Goal: Task Accomplishment & Management: Use online tool/utility

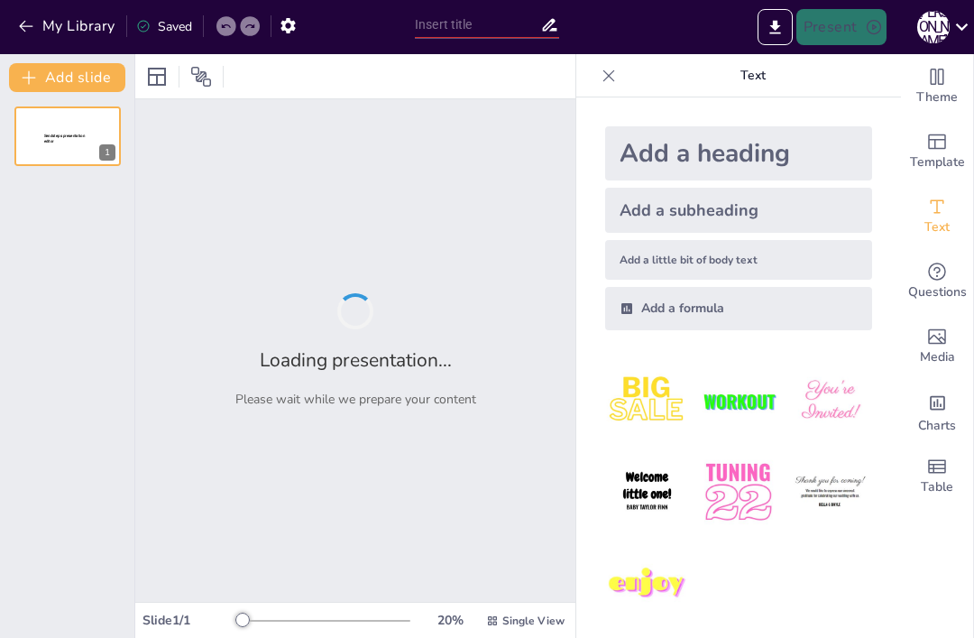
type input "Штучний інтелект у житті"
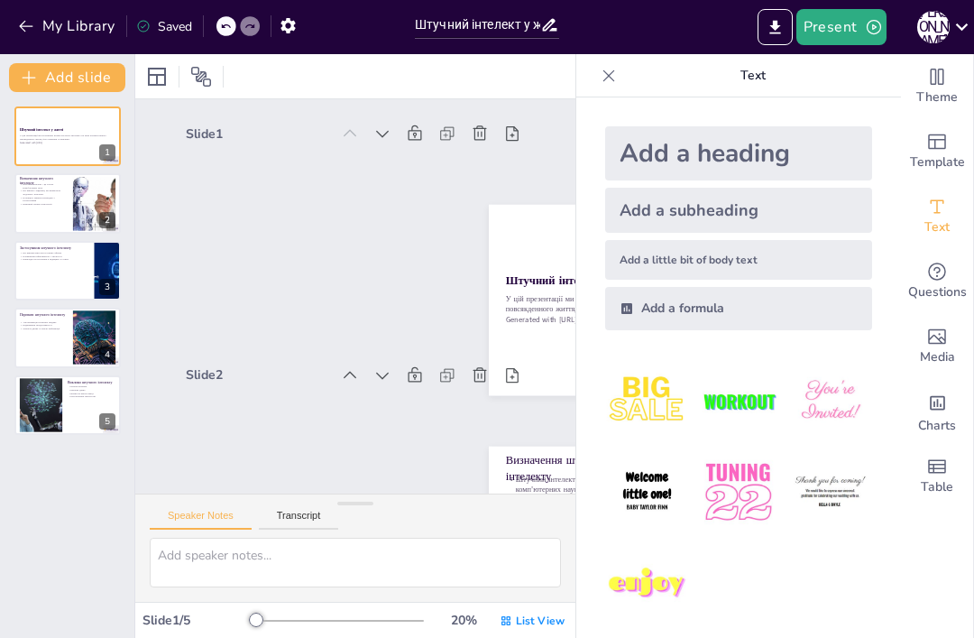
click at [47, 201] on p "Потенціал змінити взаємодію з технологіями" at bounding box center [44, 199] width 48 height 6
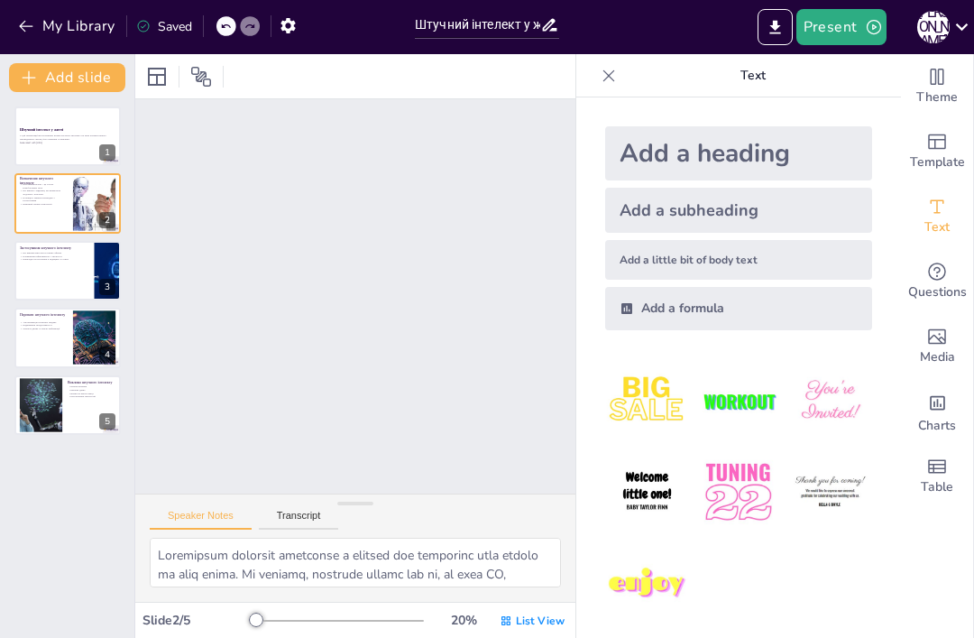
scroll to position [245, 0]
click at [46, 283] on div at bounding box center [67, 271] width 106 height 60
click at [61, 337] on div at bounding box center [67, 338] width 106 height 60
click at [67, 425] on div at bounding box center [67, 405] width 106 height 60
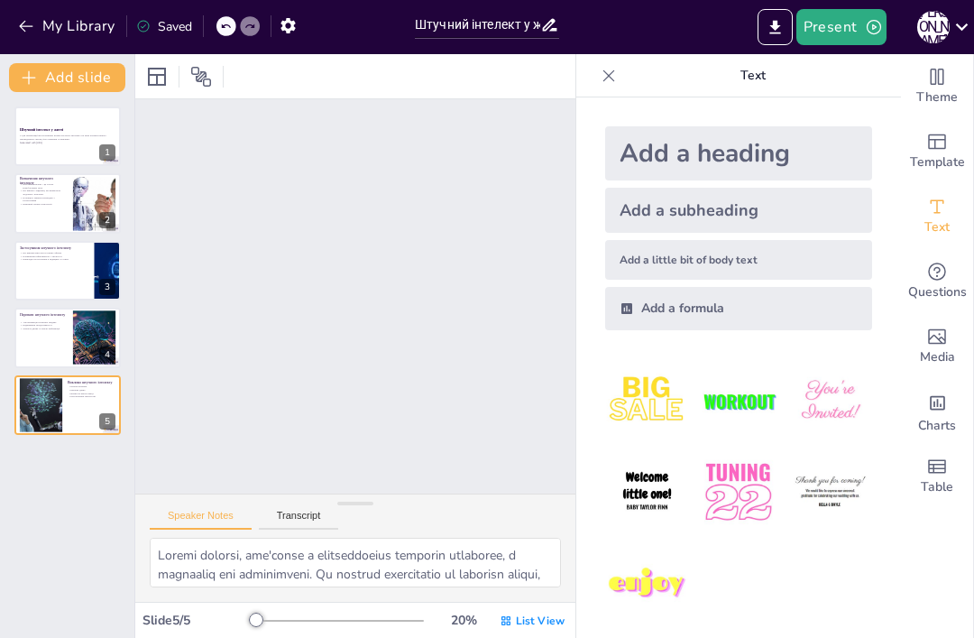
click at [49, 212] on div at bounding box center [67, 203] width 106 height 60
type textarea "Loremipsum dolorsit ametconse a elitsed doe temporinc utla etdolo ma aliq enima…"
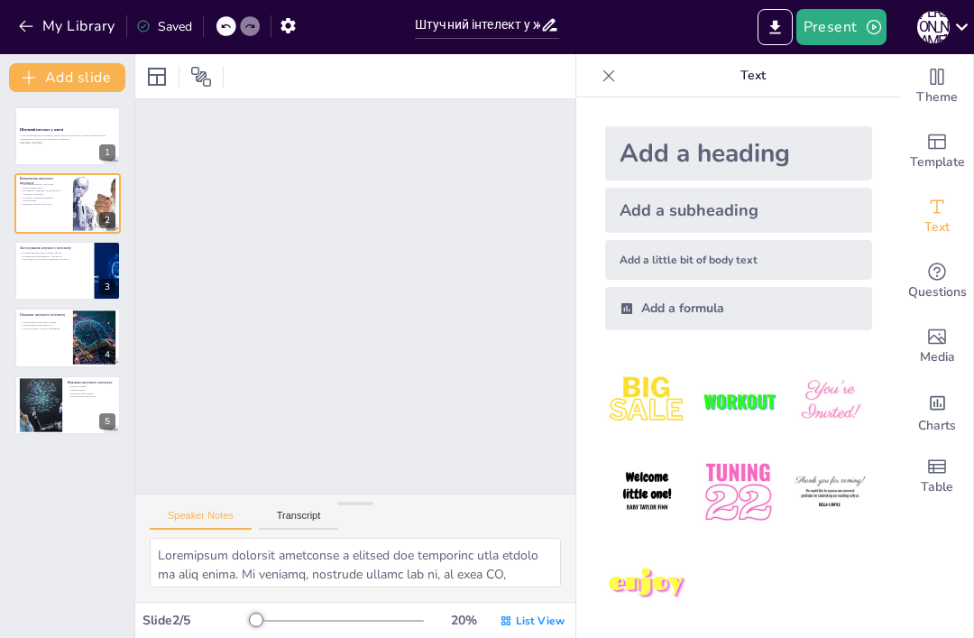
click at [37, 134] on div "У цій презентації ми розглянемо вплив штучного інтелекту на різні аспекти нашог…" at bounding box center [68, 140] width 96 height 13
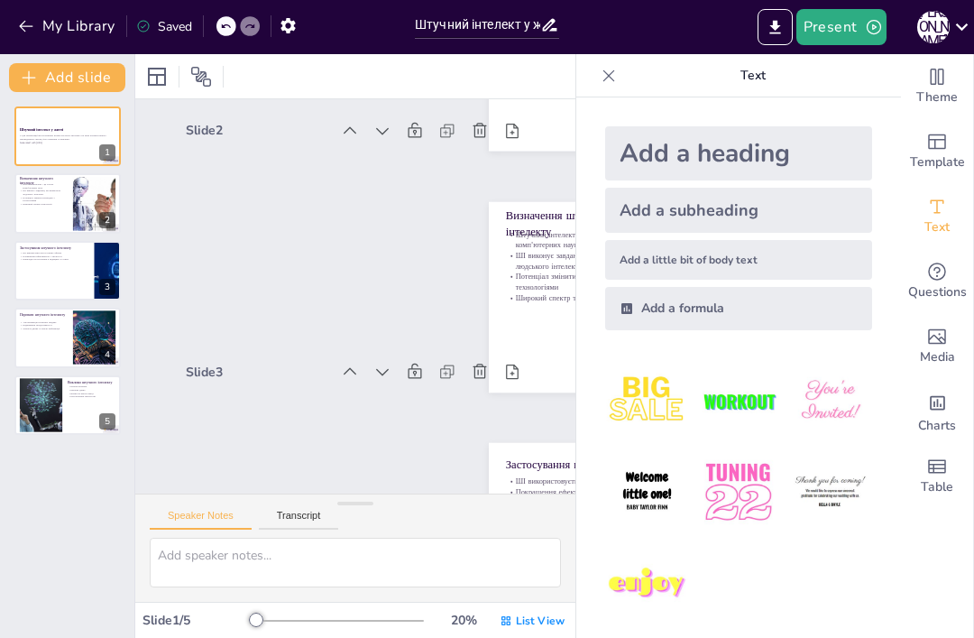
scroll to position [4, 0]
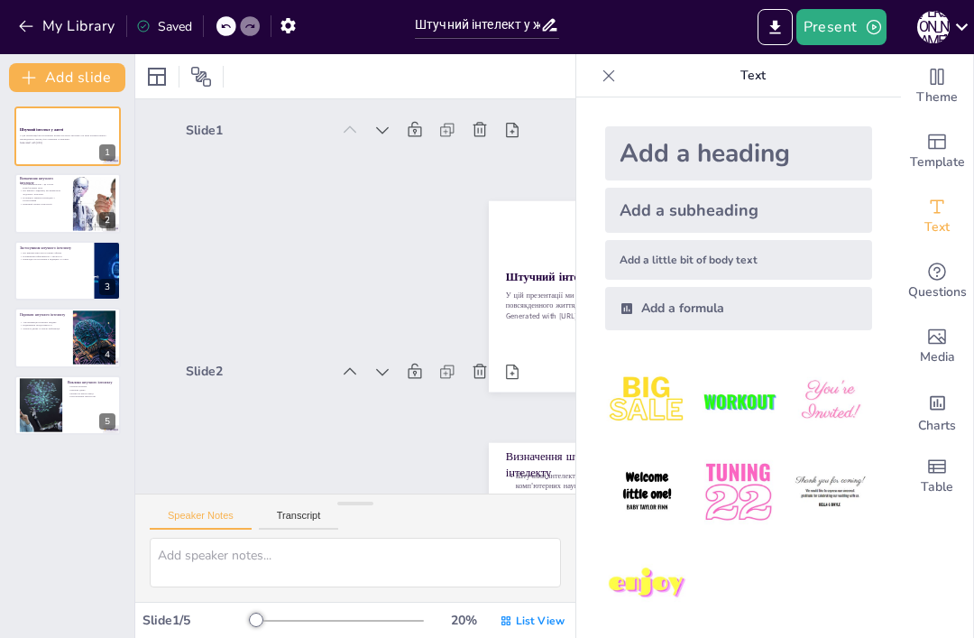
click at [776, 23] on icon "Export to PowerPoint" at bounding box center [775, 27] width 11 height 14
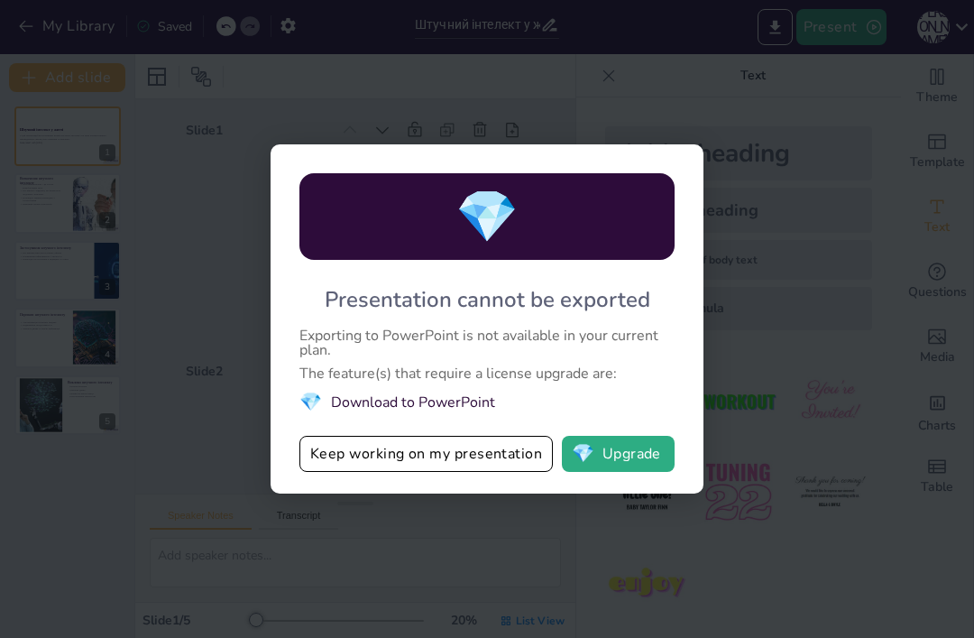
click at [640, 459] on button "💎 Upgrade" at bounding box center [618, 454] width 113 height 36
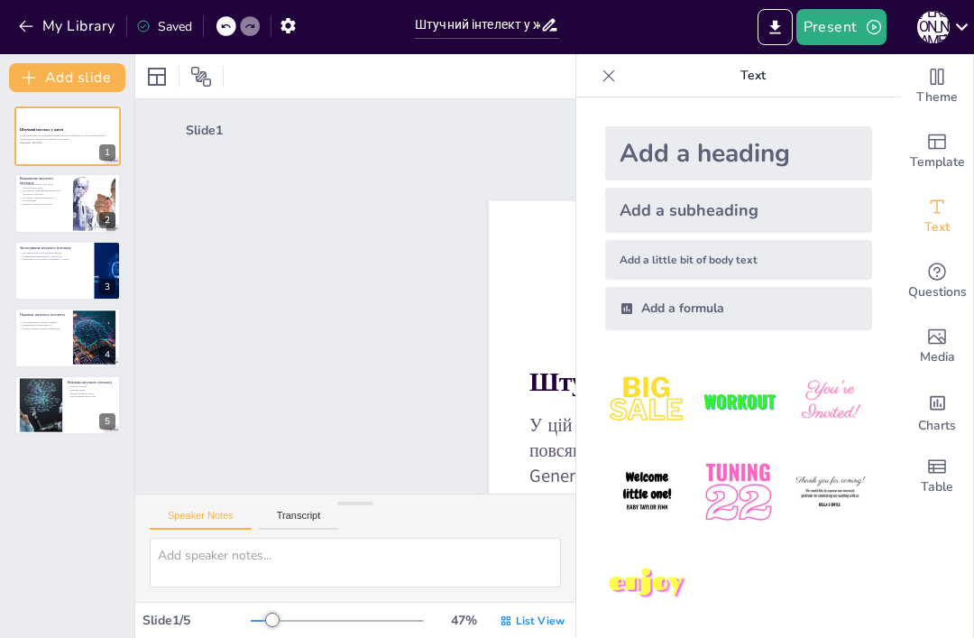
scroll to position [0, 0]
